Goal: Contribute content

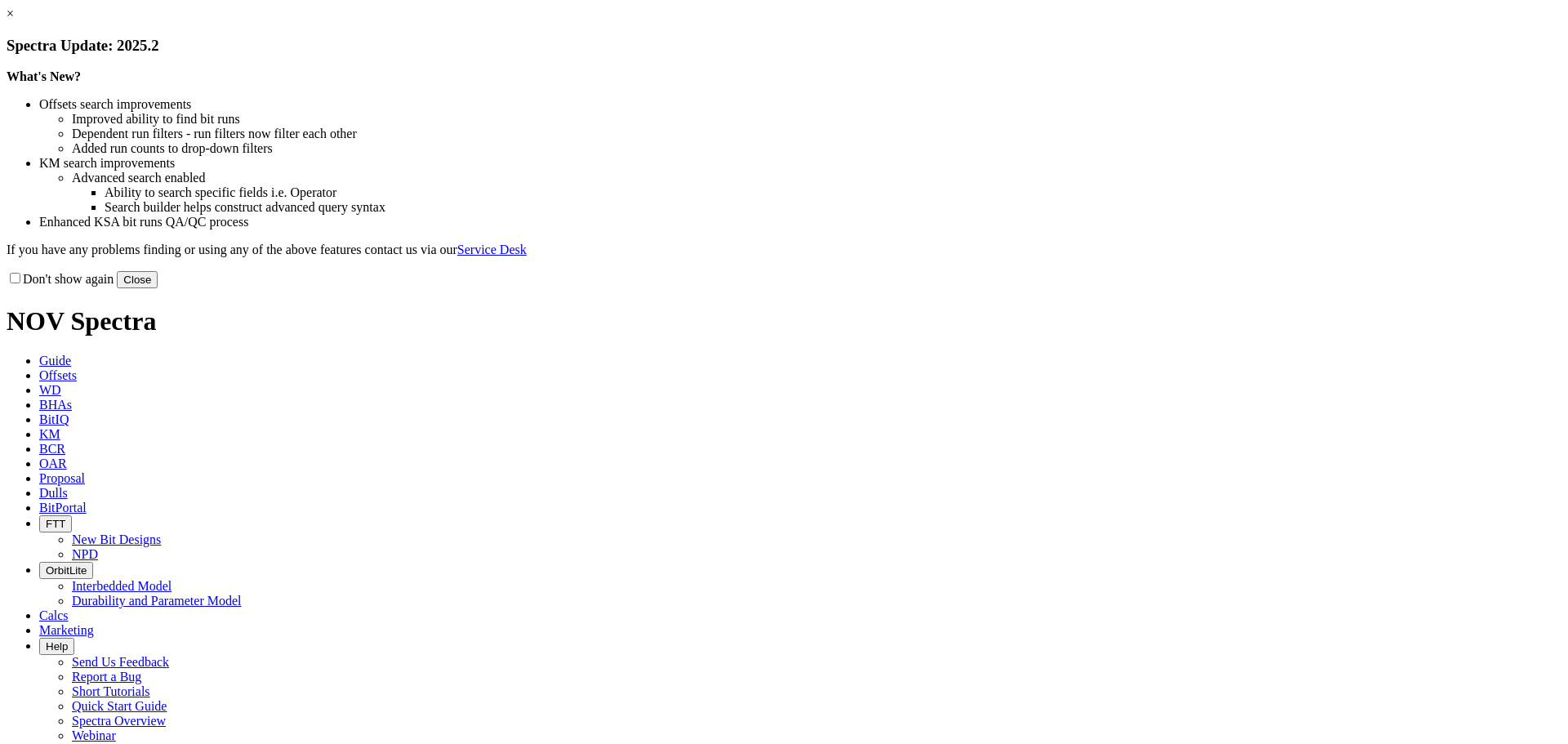
click at [157, 288] on button "Close" at bounding box center [137, 279] width 41 height 17
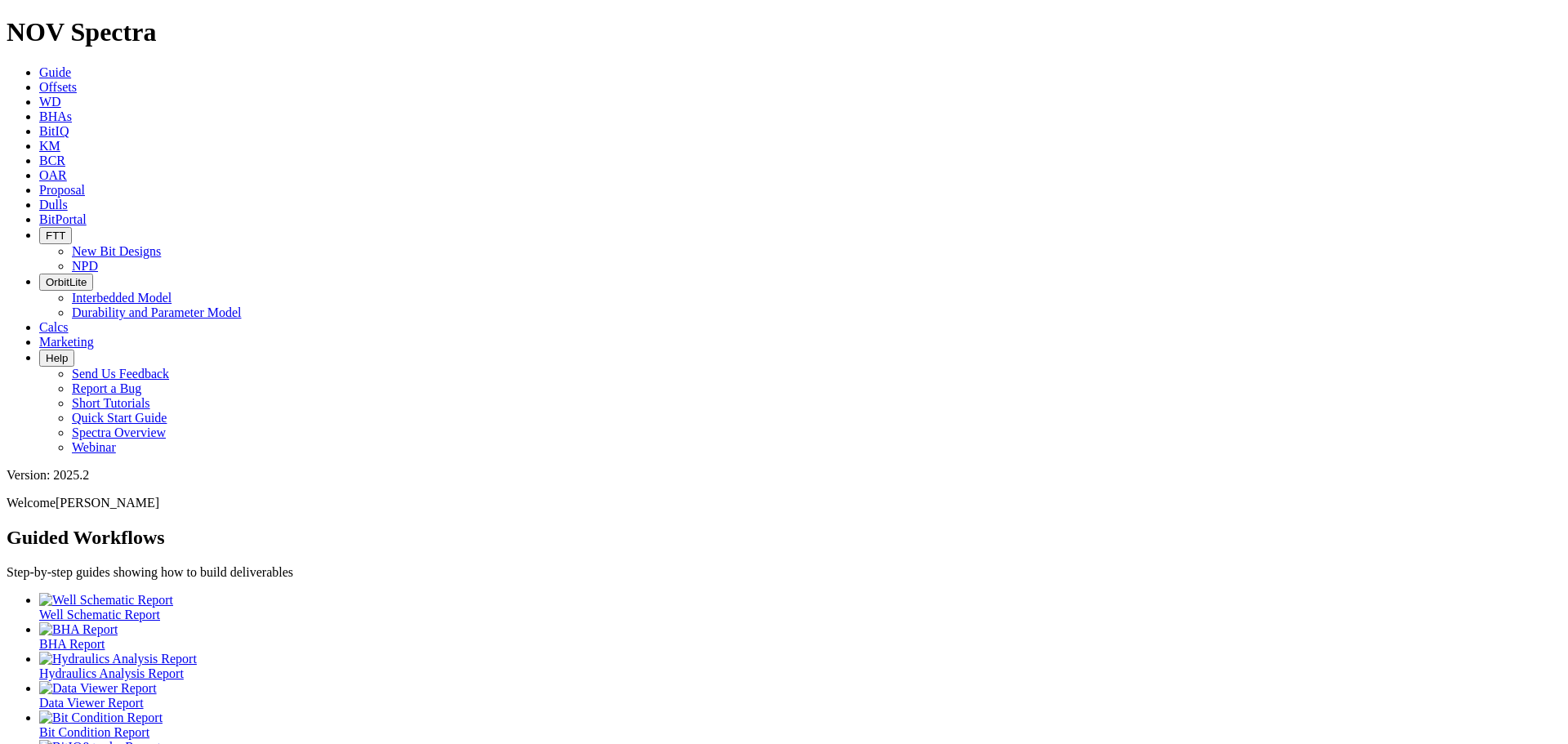
click at [39, 80] on icon at bounding box center [39, 86] width 0 height 14
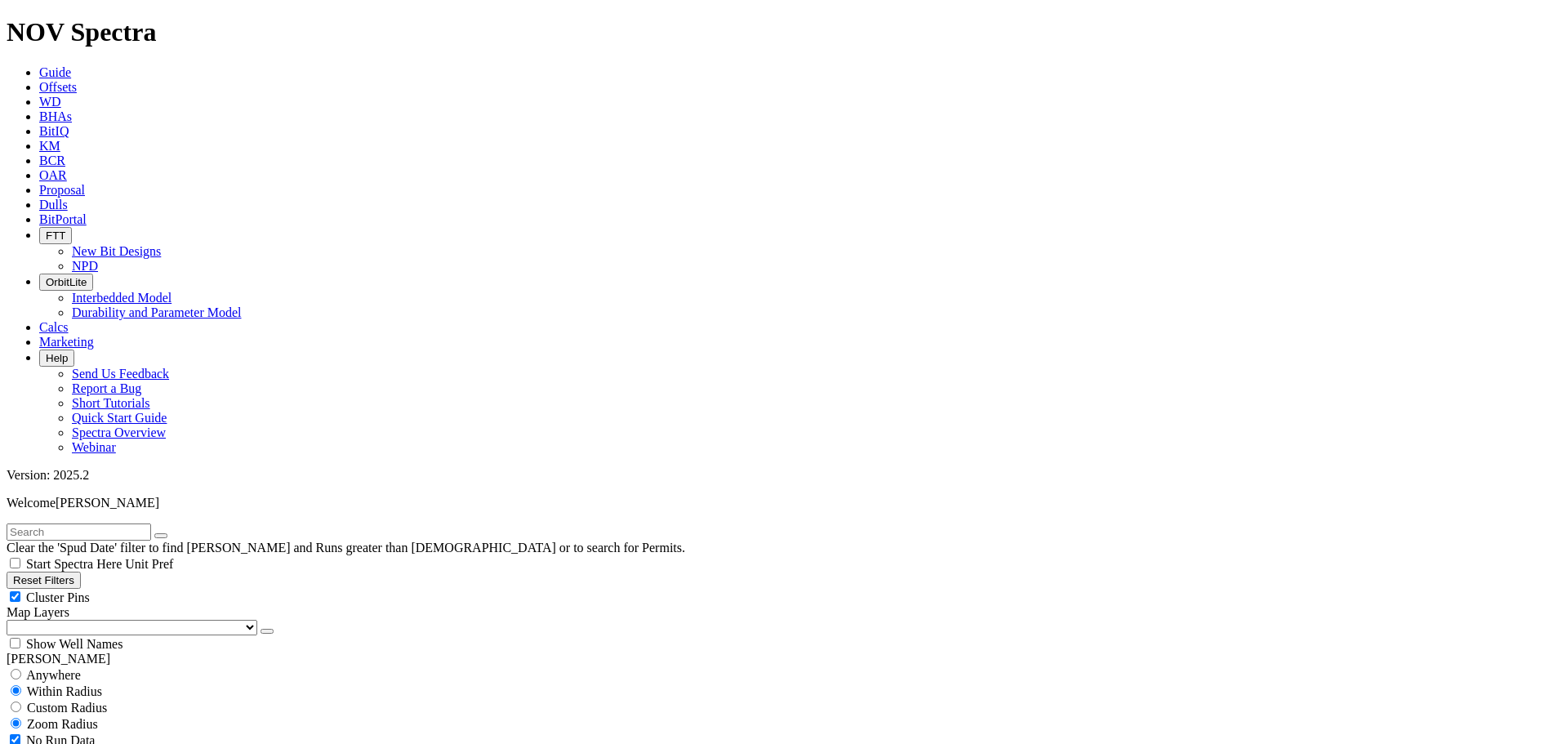
click at [163, 589] on div "Cluster Pins" at bounding box center [783, 597] width 1554 height 16
checkbox input "false"
click at [101, 620] on select "US Counties [GEOGRAPHIC_DATA], [GEOGRAPHIC_DATA] [GEOGRAPHIC_DATA], [GEOGRAPHIC…" at bounding box center [132, 627] width 251 height 15
click at [12, 620] on select "US Counties [GEOGRAPHIC_DATA], [GEOGRAPHIC_DATA] [GEOGRAPHIC_DATA], [GEOGRAPHIC…" at bounding box center [132, 627] width 251 height 15
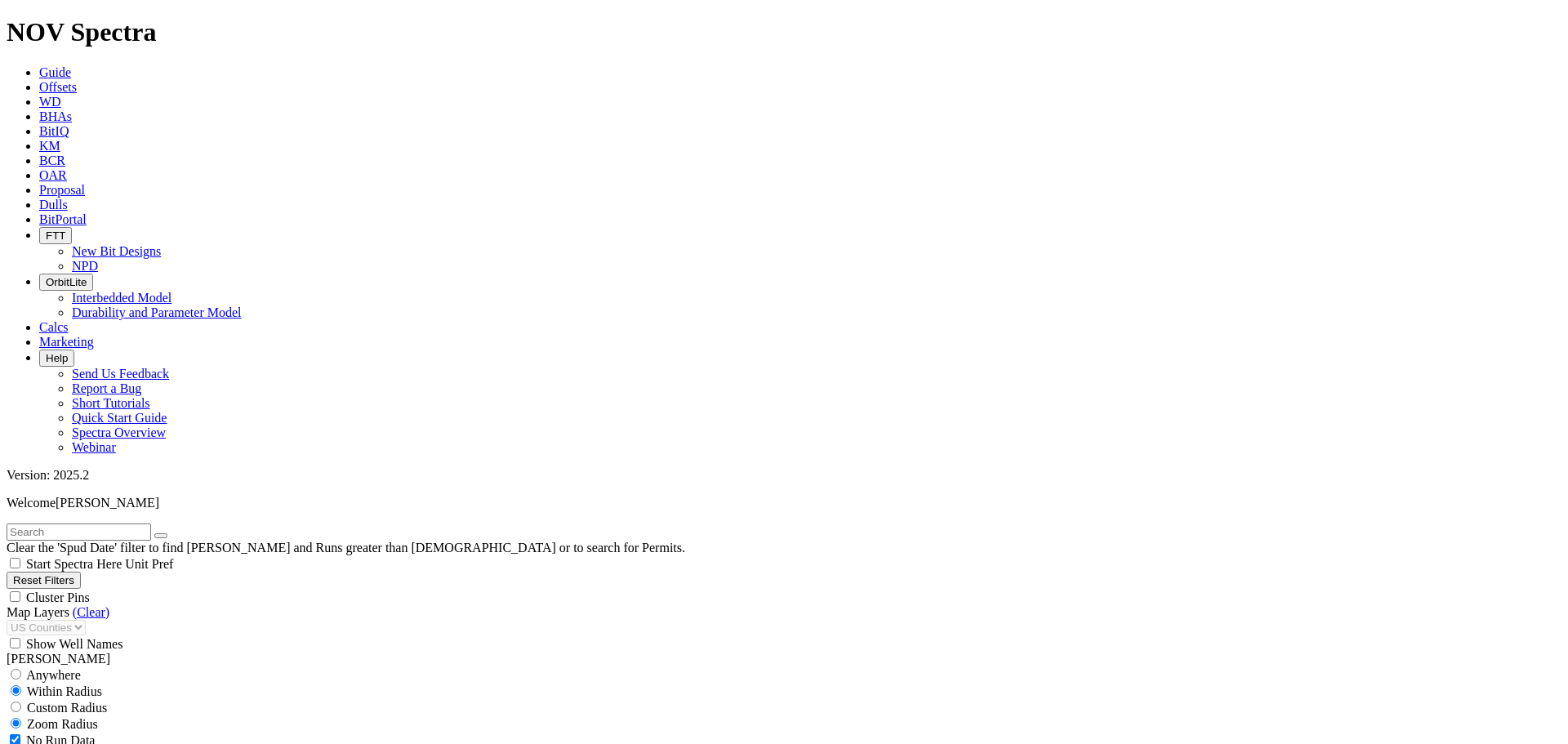
click at [118, 523] on input "text" at bounding box center [78, 531] width 144 height 17
click at [39, 198] on icon at bounding box center [39, 204] width 0 height 14
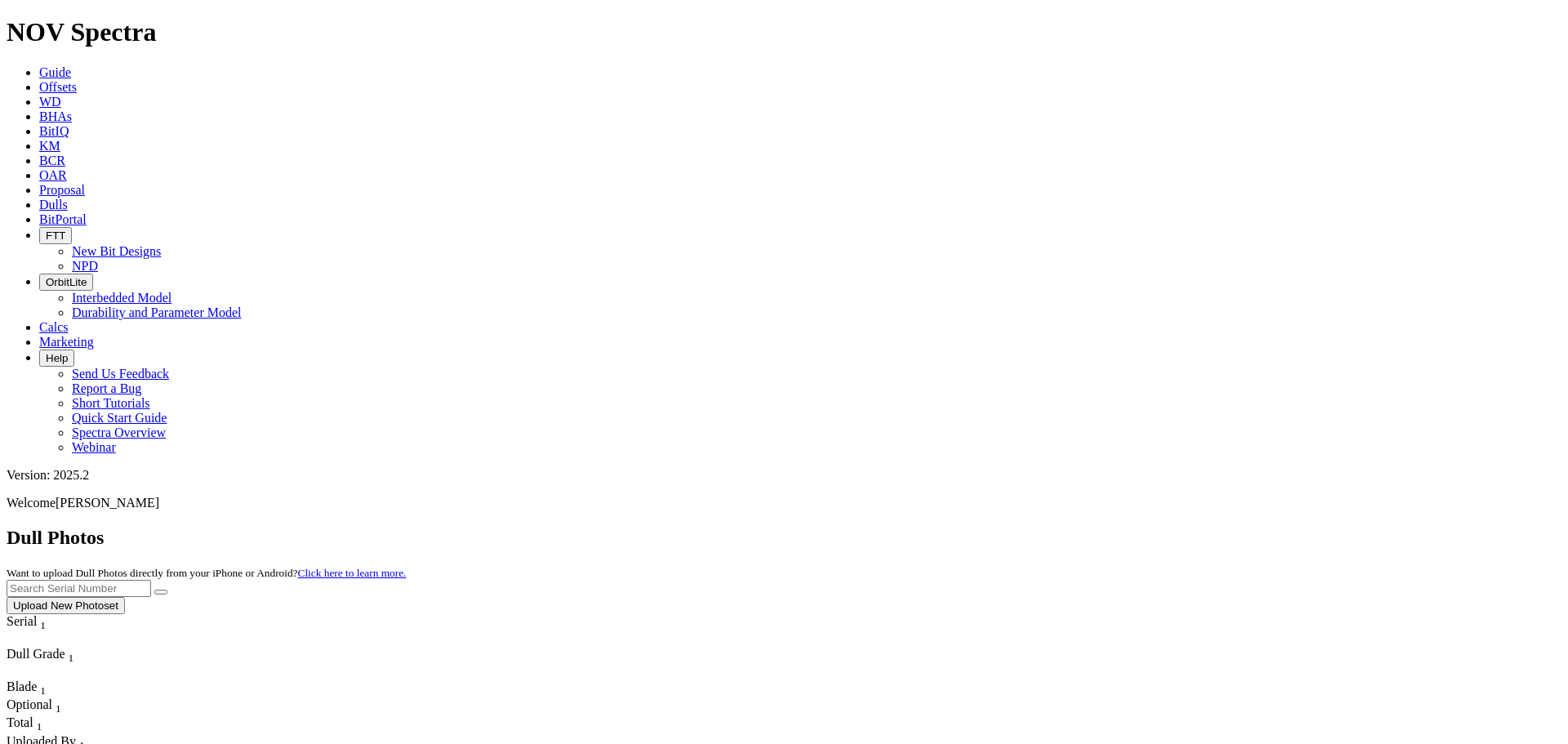
click at [125, 597] on button "Upload New Photoset" at bounding box center [65, 605] width 118 height 17
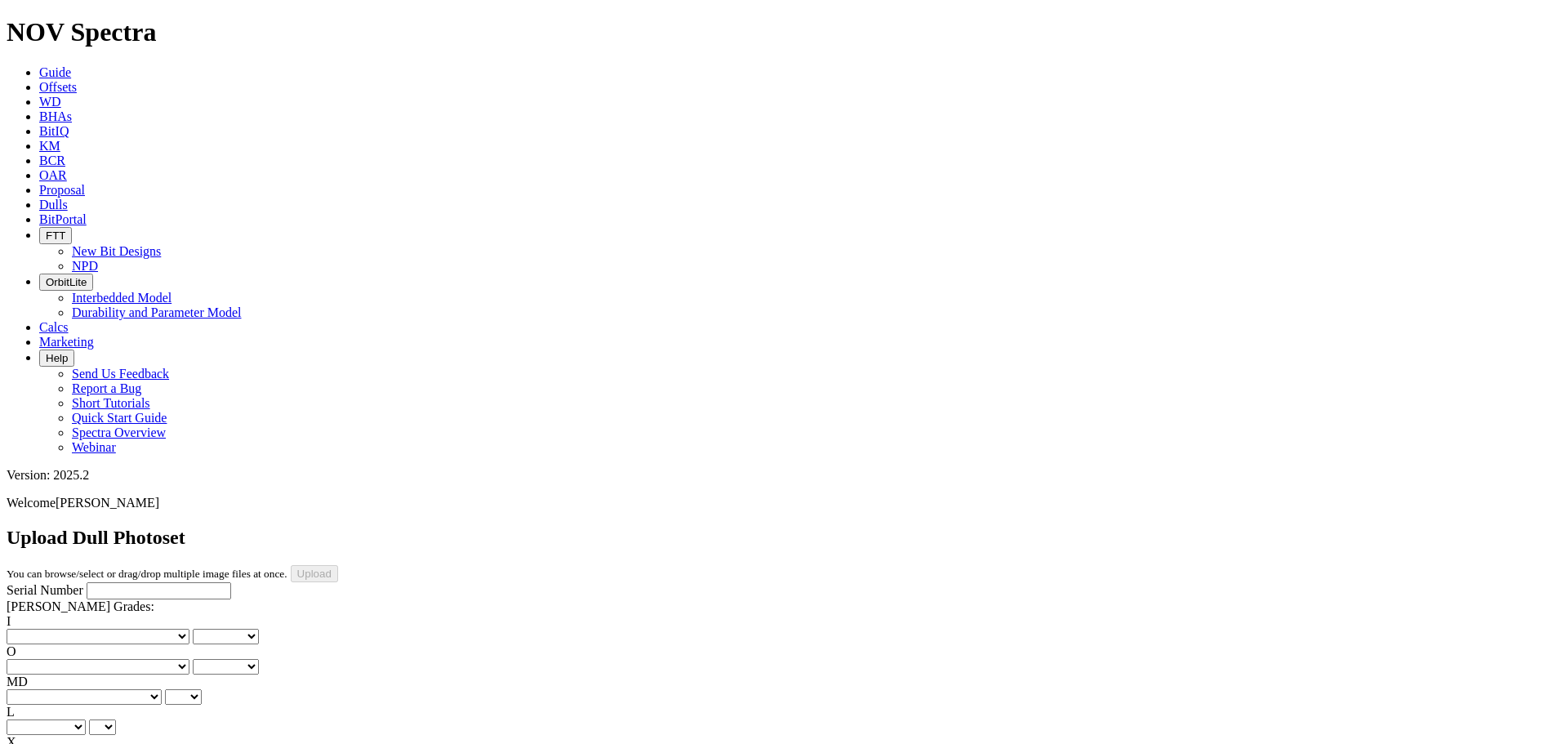
click at [116, 582] on input "Serial Number" at bounding box center [158, 590] width 144 height 17
type input "A310776"
